Goal: Obtain resource: Obtain resource

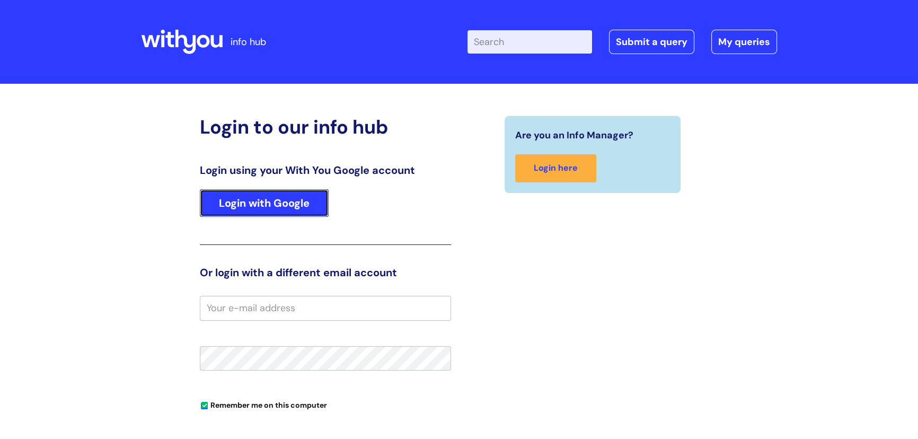
click at [263, 201] on link "Login with Google" at bounding box center [264, 203] width 129 height 28
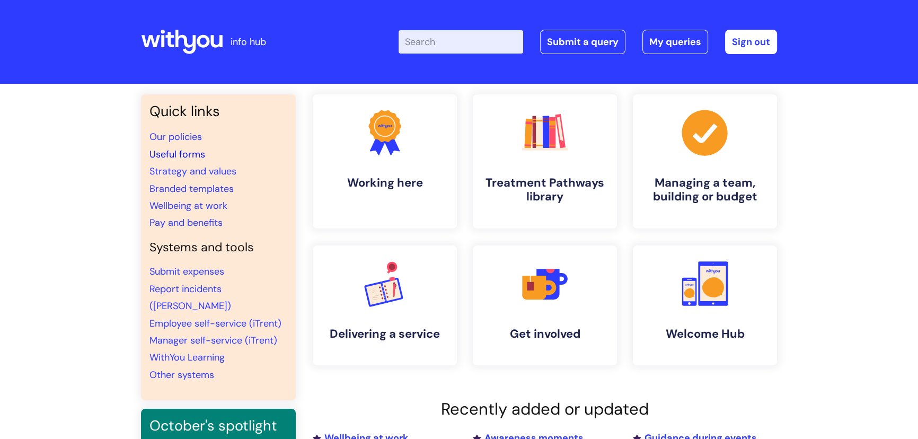
click at [190, 152] on link "Useful forms" at bounding box center [177, 154] width 56 height 13
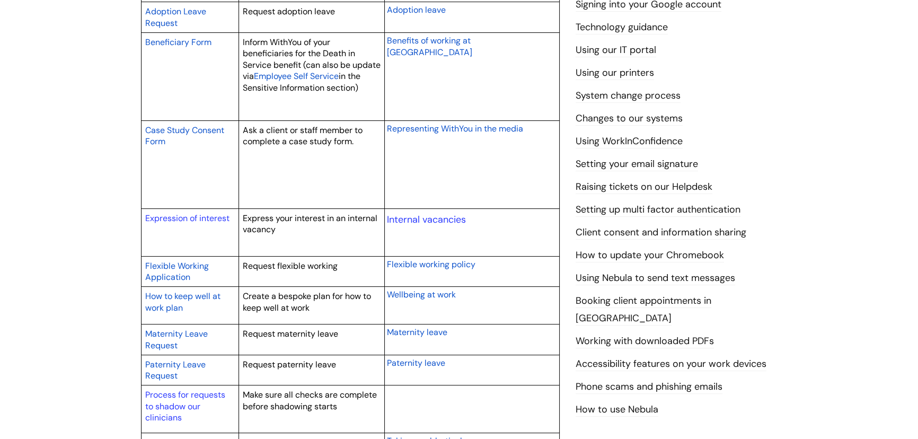
scroll to position [482, 0]
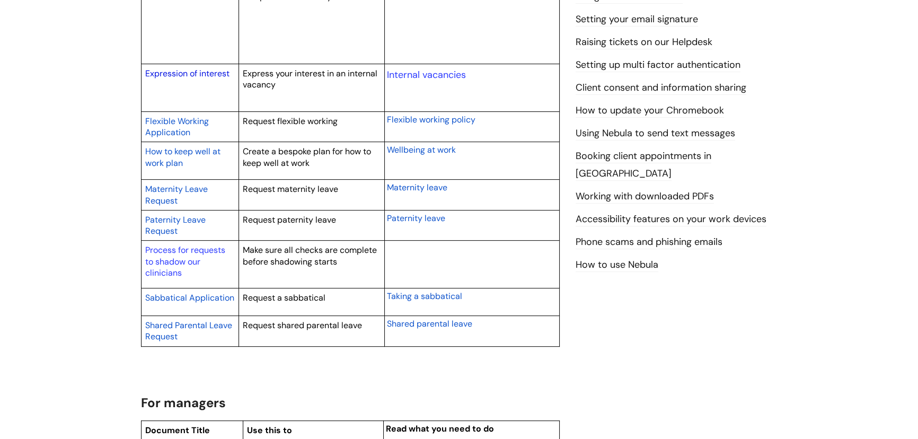
click at [186, 72] on link "Expression of interest" at bounding box center [187, 73] width 84 height 11
